Goal: Transaction & Acquisition: Purchase product/service

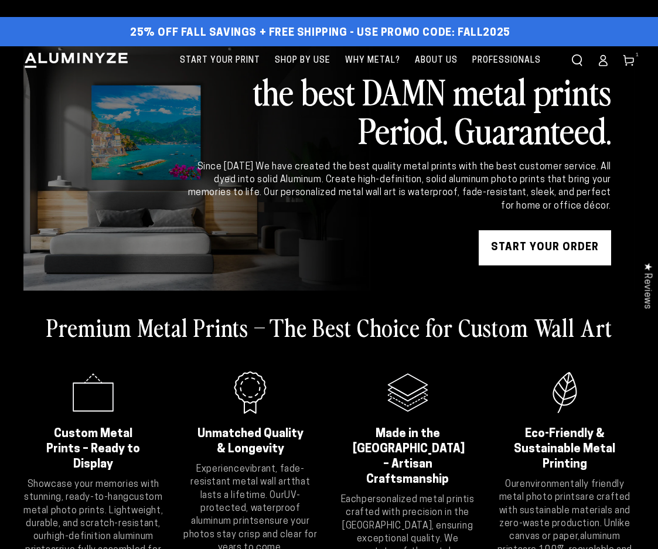
click at [540, 246] on link "START YOUR Order" at bounding box center [545, 247] width 132 height 35
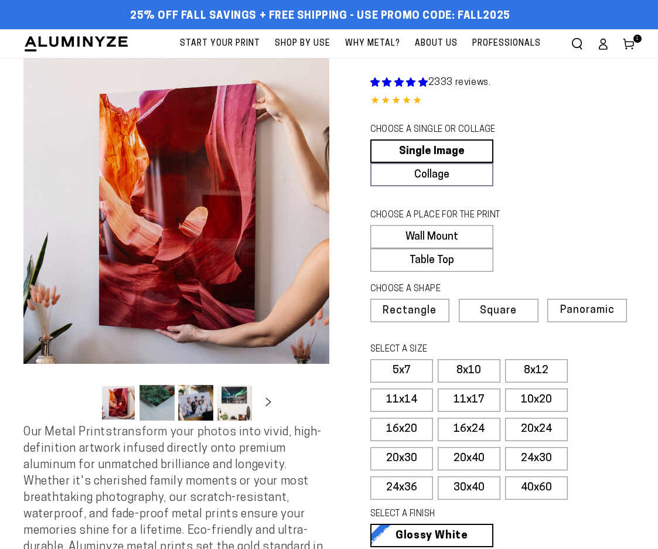
select select "**********"
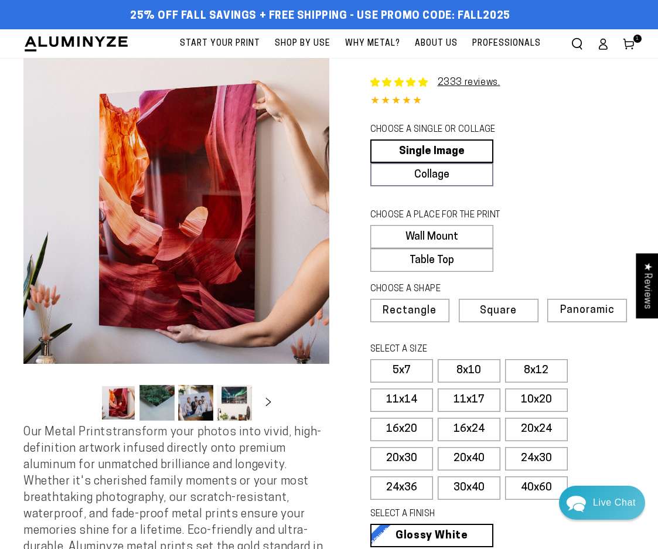
click at [631, 48] on icon at bounding box center [629, 44] width 12 height 12
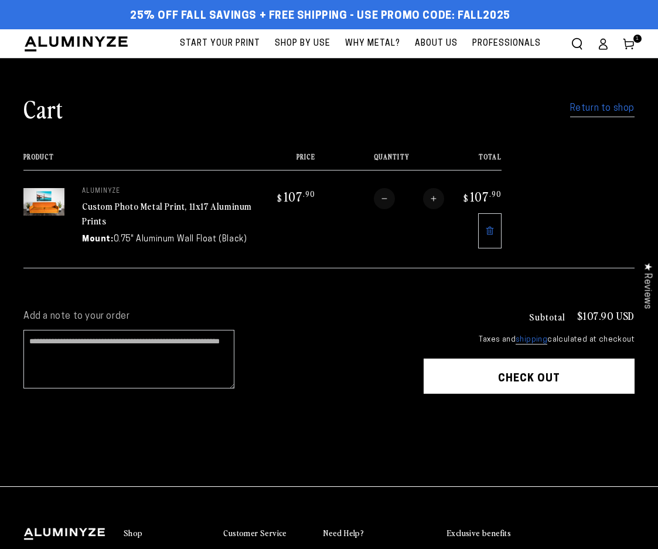
click at [486, 227] on icon at bounding box center [490, 230] width 8 height 8
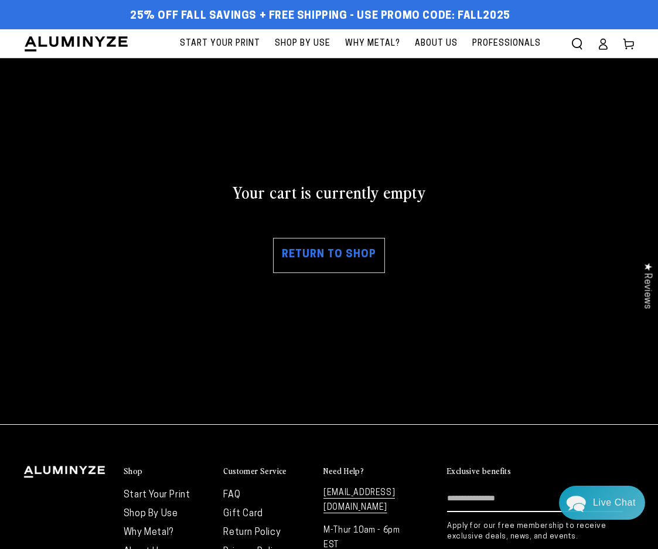
click at [326, 256] on link "Return to shop" at bounding box center [329, 255] width 112 height 35
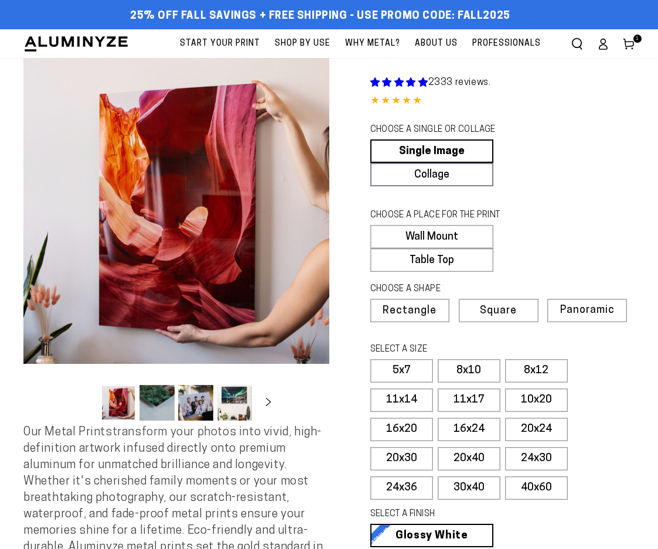
select select "**********"
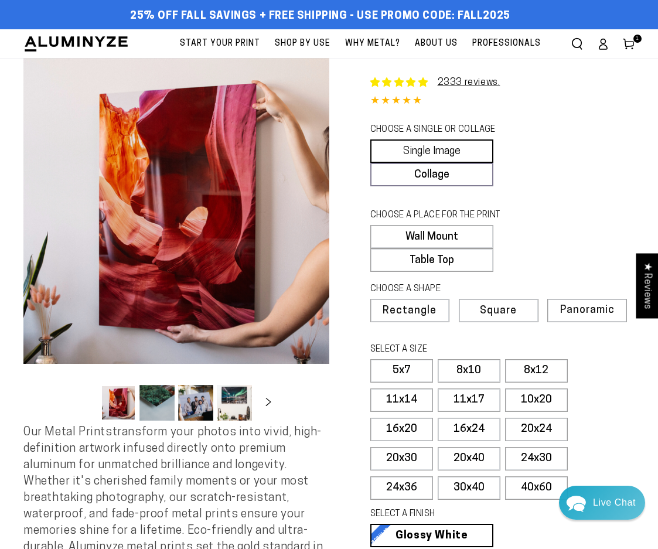
click at [444, 150] on link "Single Image" at bounding box center [431, 150] width 123 height 23
click at [442, 236] on label "Wall Mount" at bounding box center [431, 236] width 123 height 23
click at [424, 309] on span "Rectangle" at bounding box center [410, 311] width 52 height 11
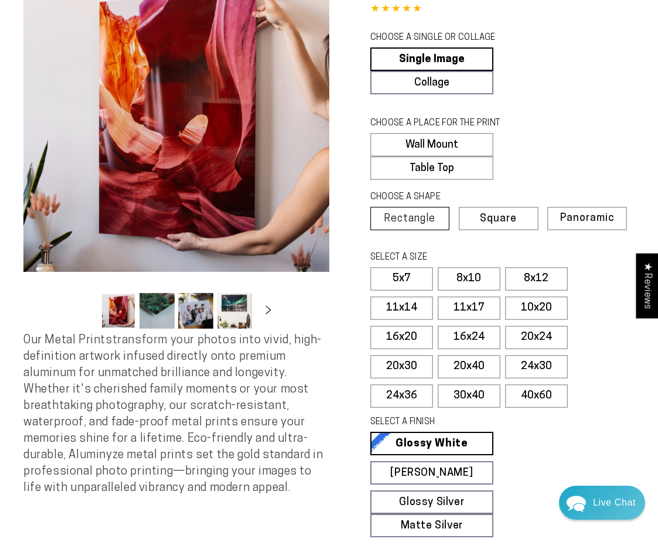
scroll to position [117, 0]
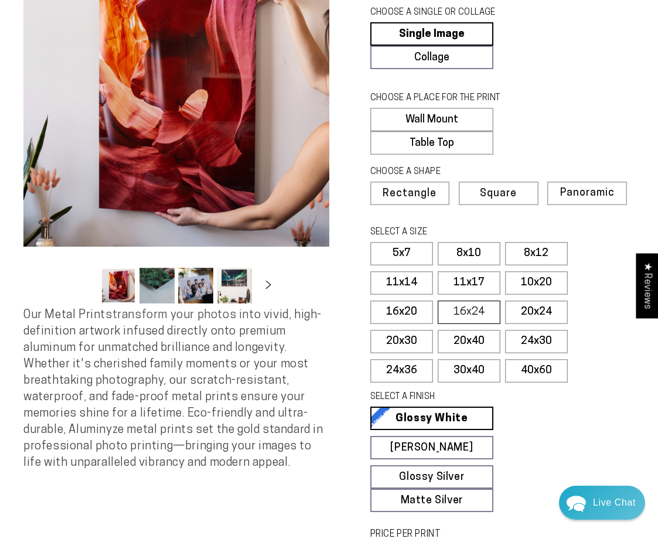
click at [478, 308] on label "16x24" at bounding box center [469, 312] width 63 height 23
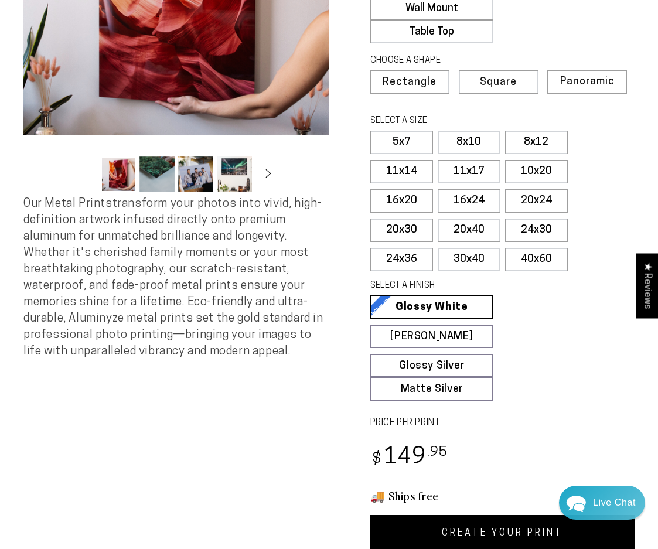
scroll to position [234, 0]
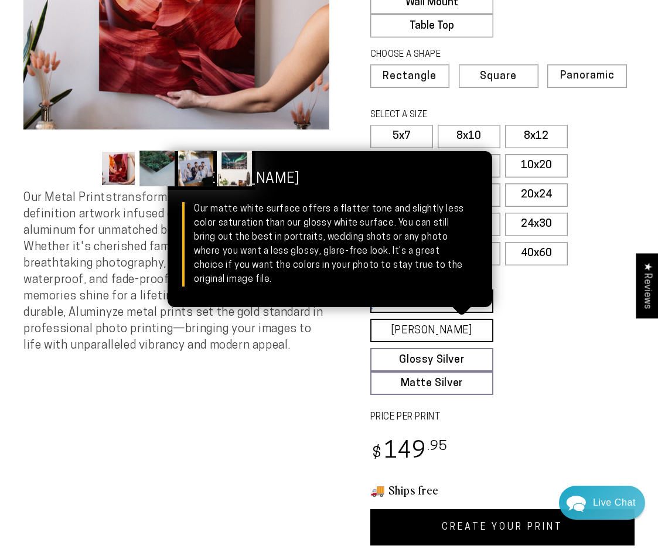
click at [450, 323] on link "Matte White Matte White Our matte white surface offers a flatter tone and sligh…" at bounding box center [431, 330] width 123 height 23
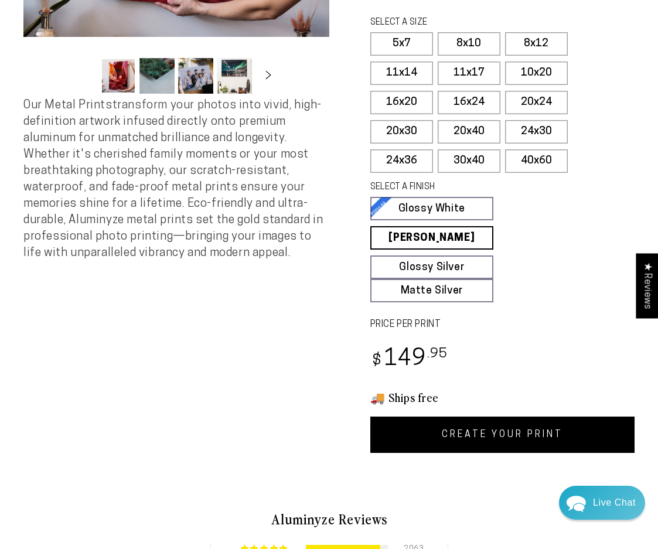
scroll to position [337, 0]
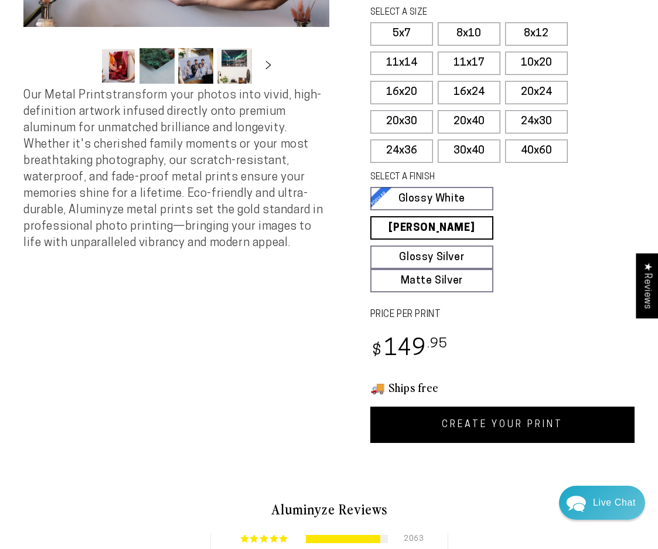
click at [498, 420] on link "CREATE YOUR PRINT" at bounding box center [502, 425] width 265 height 36
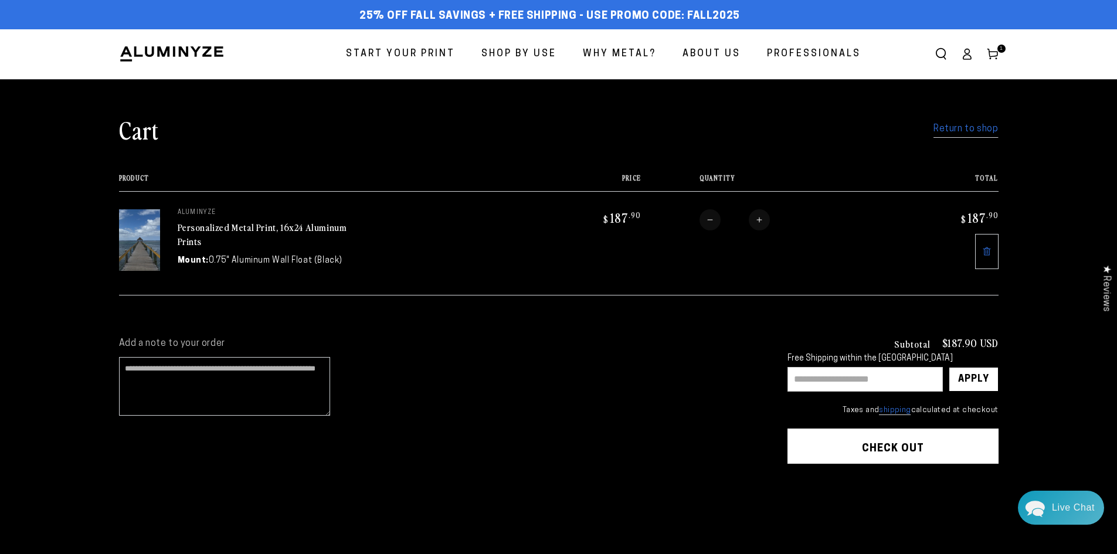
click at [814, 376] on input "text" at bounding box center [864, 379] width 155 height 25
type input "*******"
click at [984, 376] on div "Apply" at bounding box center [973, 378] width 31 height 23
